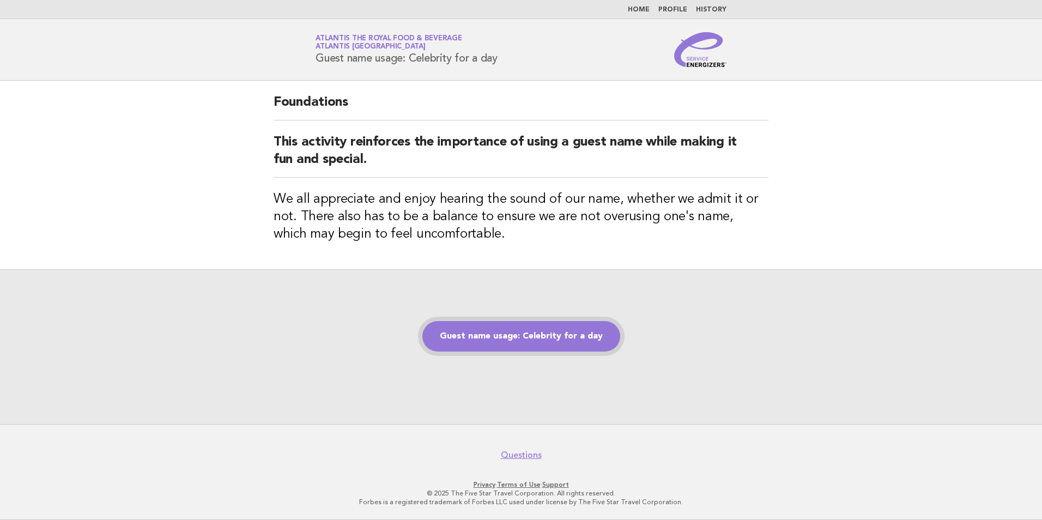
click at [567, 338] on link "Guest name usage: Celebrity for a day" at bounding box center [521, 336] width 198 height 31
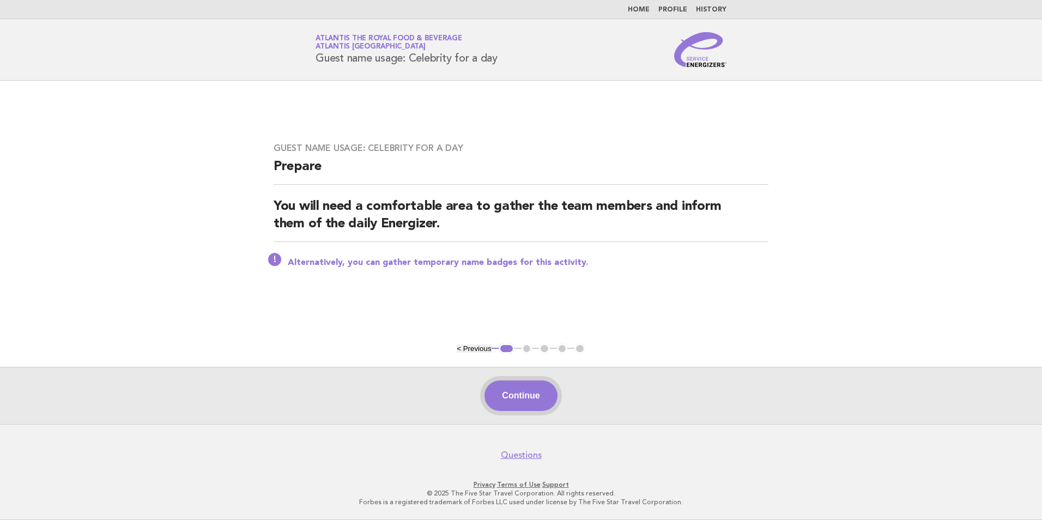
click at [547, 402] on button "Continue" at bounding box center [521, 395] width 72 height 31
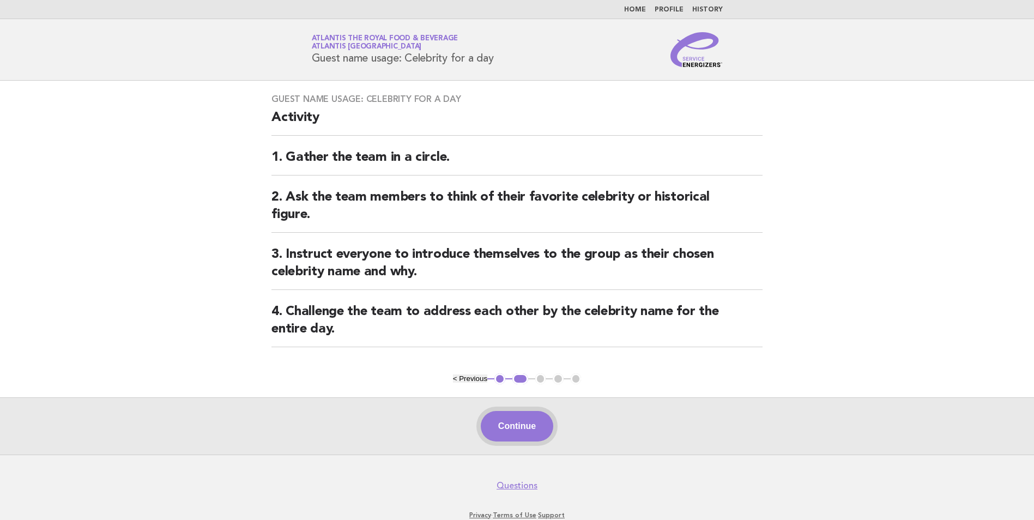
click at [535, 430] on button "Continue" at bounding box center [517, 426] width 72 height 31
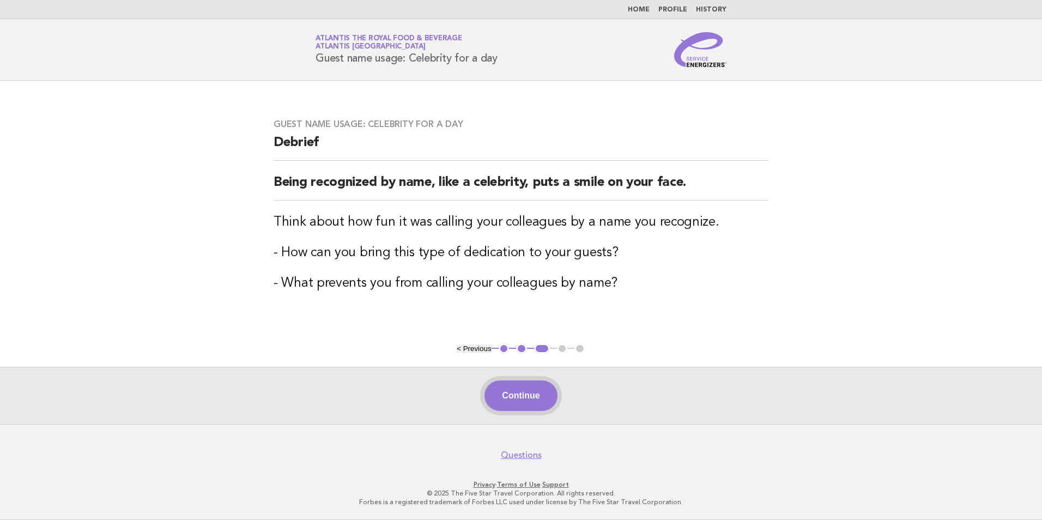
click at [534, 404] on button "Continue" at bounding box center [521, 395] width 72 height 31
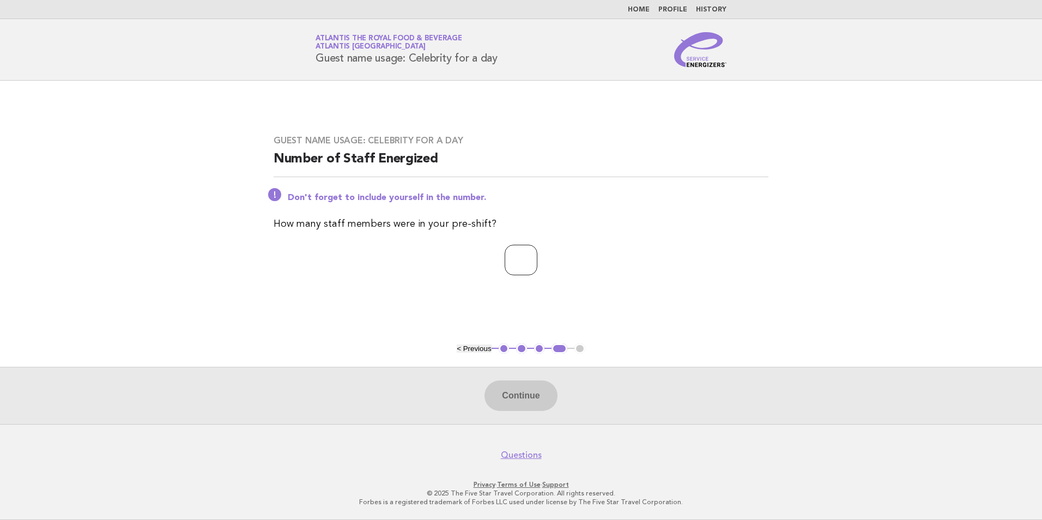
click at [505, 261] on input "number" at bounding box center [521, 260] width 33 height 31
type input "**"
click at [531, 403] on button "Continue" at bounding box center [521, 395] width 72 height 31
